Goal: Task Accomplishment & Management: Manage account settings

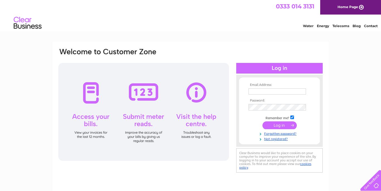
click at [258, 92] on input "text" at bounding box center [278, 91] width 58 height 6
type input "ben@luegosportscars.com"
click at [278, 128] on input "submit" at bounding box center [280, 126] width 34 height 8
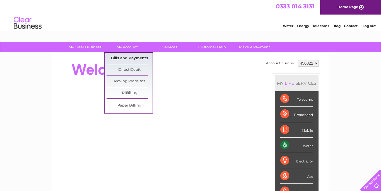
click at [123, 56] on link "Bills and Payments" at bounding box center [130, 58] width 46 height 11
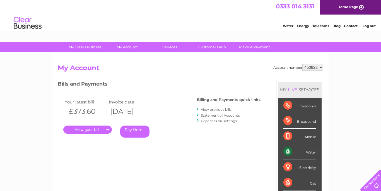
scroll to position [28, 0]
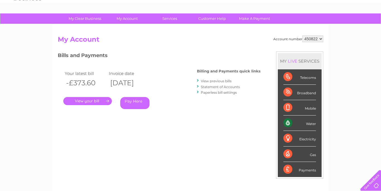
click at [104, 102] on link "." at bounding box center [87, 101] width 49 height 8
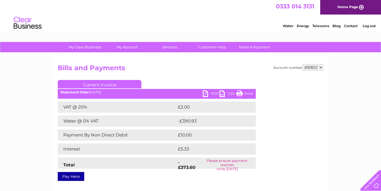
click at [208, 93] on link "PDF" at bounding box center [211, 94] width 17 height 8
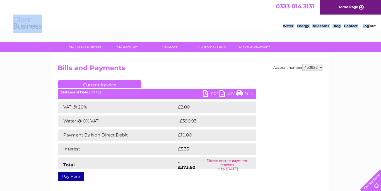
click at [370, 28] on div "Water Energy Telecoms Blog Contact Log out" at bounding box center [190, 24] width 381 height 18
drag, startPoint x: 367, startPoint y: 44, endPoint x: 365, endPoint y: 48, distance: 5.4
click at [366, 46] on div "My Clear Business Login Details My Details My Preferences Link Account My Accou…" at bounding box center [190, 47] width 381 height 11
click at [373, 27] on link "Log out" at bounding box center [369, 26] width 13 height 4
